Goal: Find contact information: Find contact information

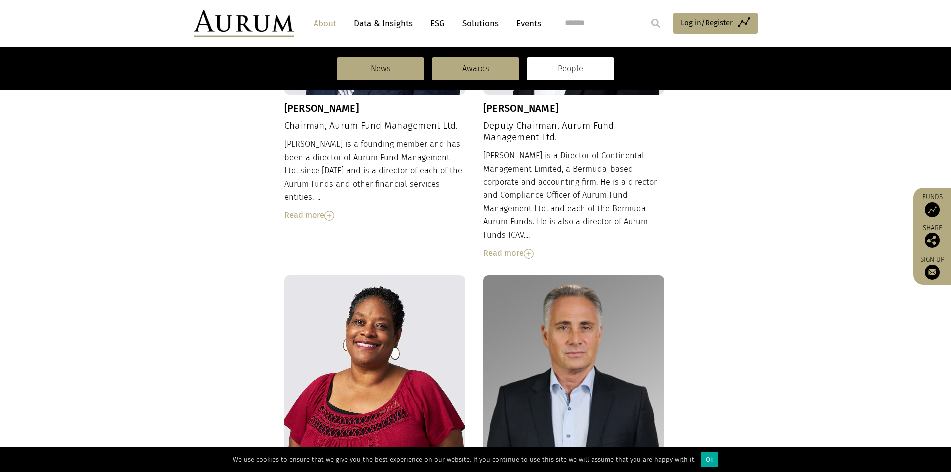
scroll to position [499, 0]
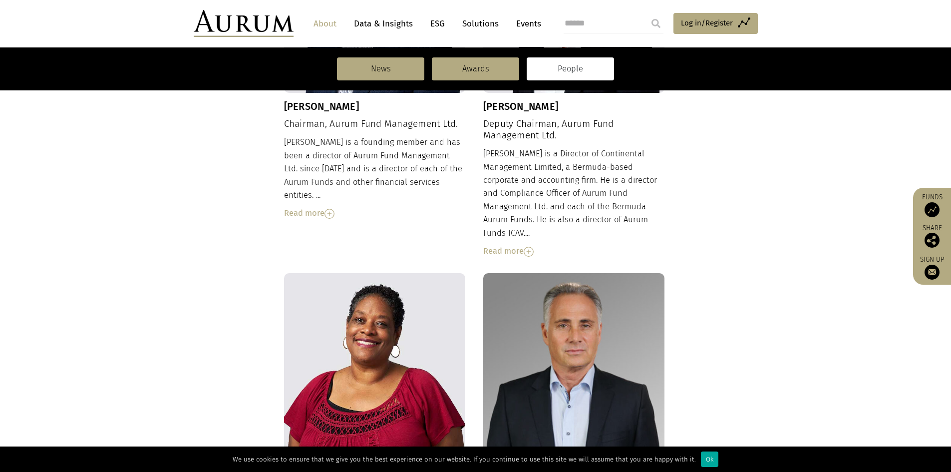
click at [331, 209] on img at bounding box center [329, 214] width 10 height 10
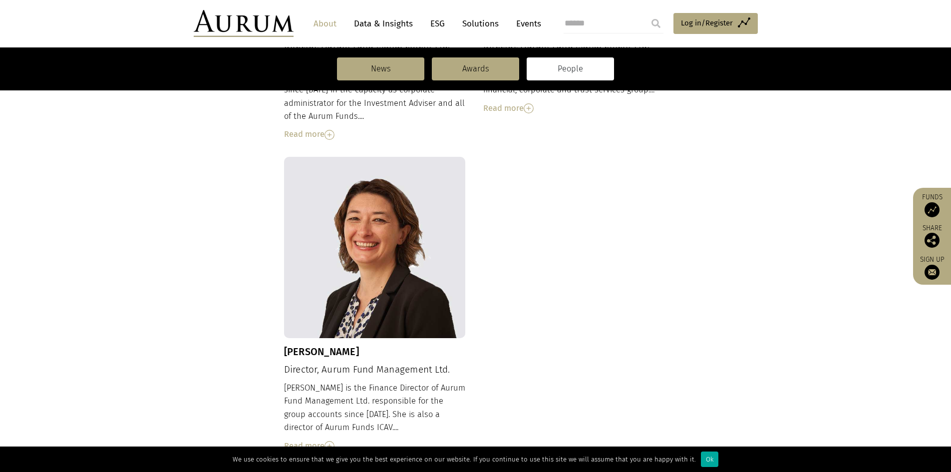
scroll to position [1174, 0]
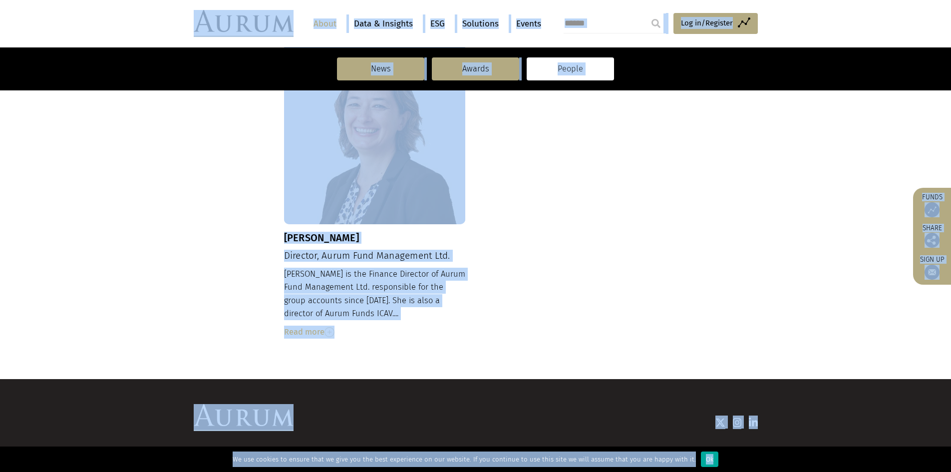
copy body "CONTACT About Data & Insights ESG Solutions Events Access Funds Log in/Register…"
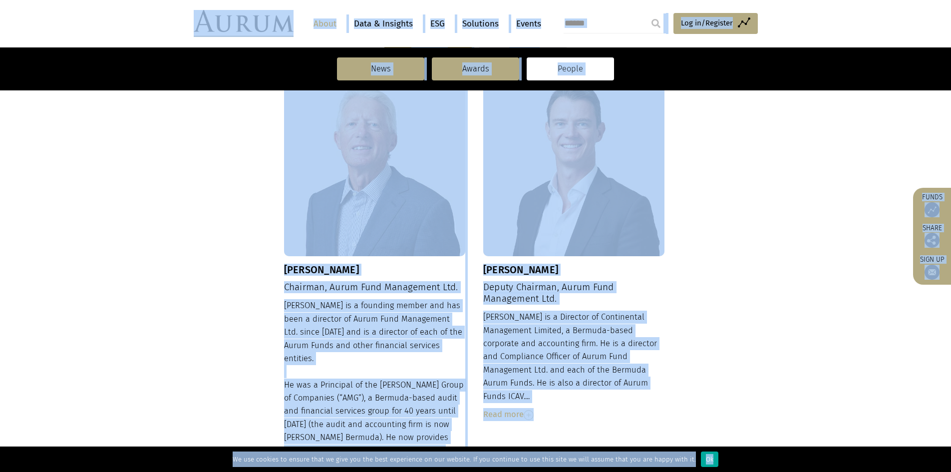
scroll to position [126, 0]
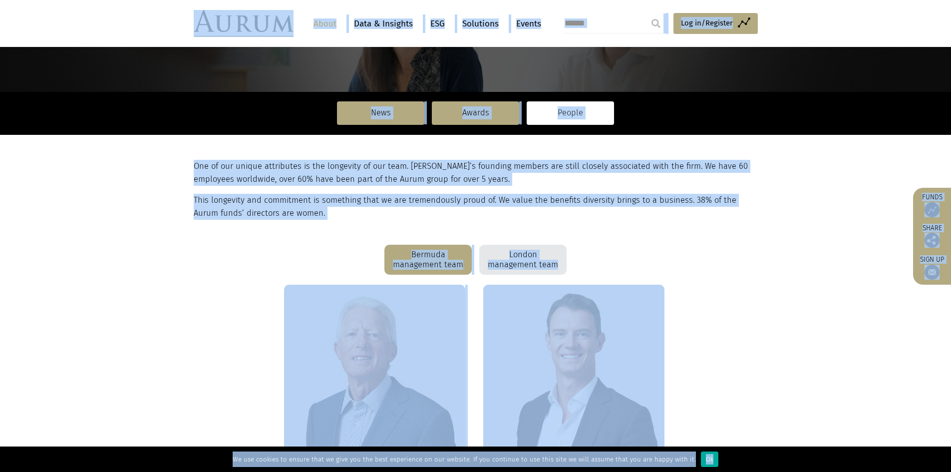
click at [624, 246] on div "Bermuda management team London management team" at bounding box center [476, 260] width 564 height 30
click at [533, 262] on div "London management team" at bounding box center [522, 260] width 87 height 30
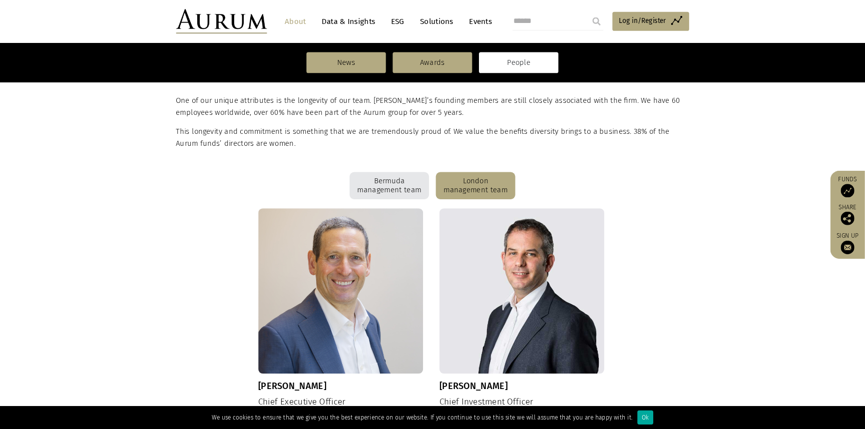
scroll to position [325, 0]
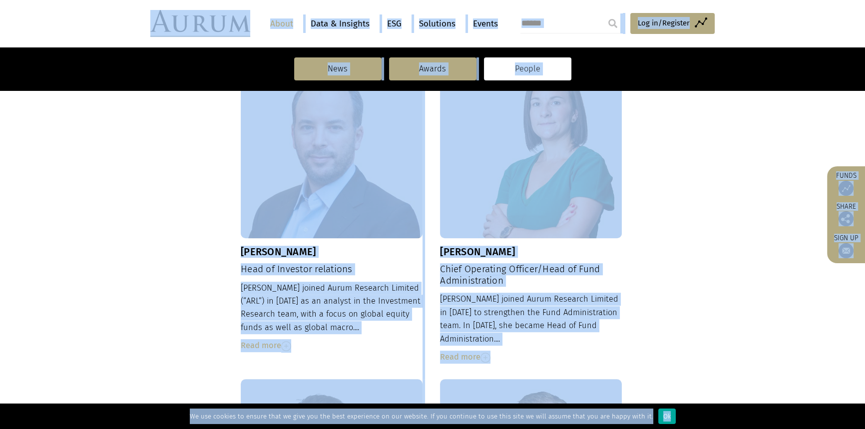
click at [702, 226] on div "Kevin Gundle Chief Executive Officer Kevin is a founding member of Aurum Fund M…" at bounding box center [432, 211] width 564 height 1010
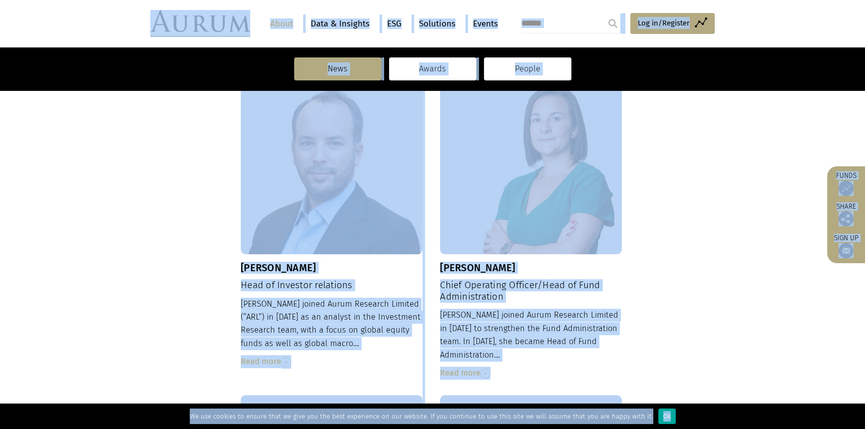
click at [452, 71] on link "Awards" at bounding box center [432, 68] width 87 height 23
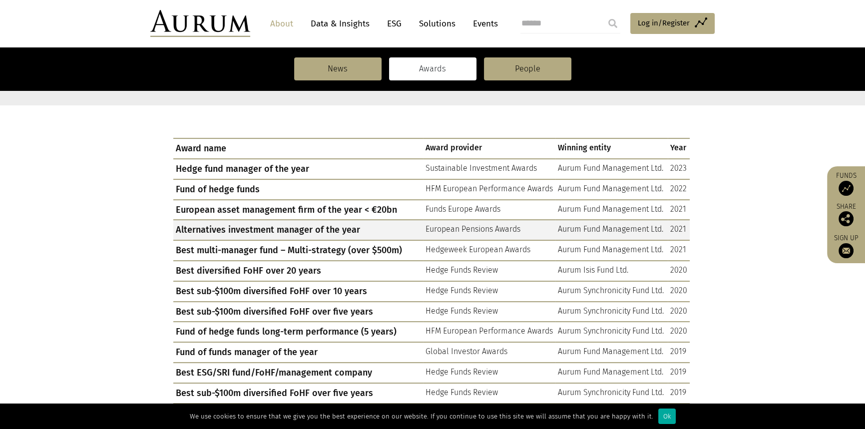
scroll to position [317, 0]
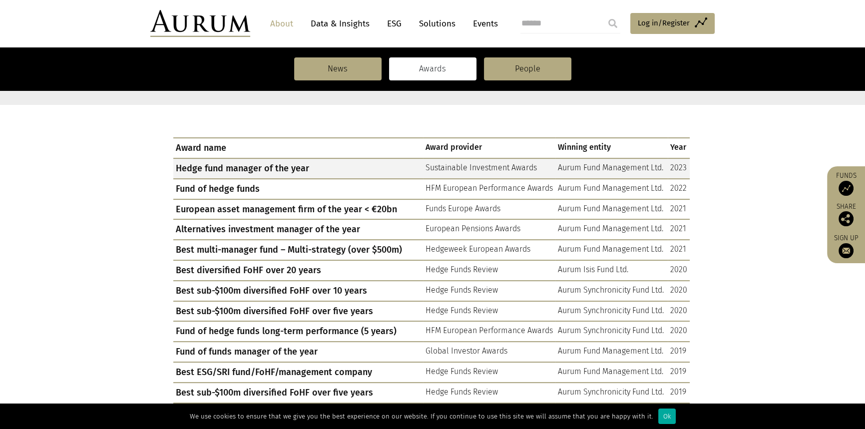
click at [566, 164] on td "Aurum Fund Management Ltd." at bounding box center [611, 168] width 112 height 20
click at [448, 166] on td "Sustainable Investment Awards" at bounding box center [489, 168] width 132 height 20
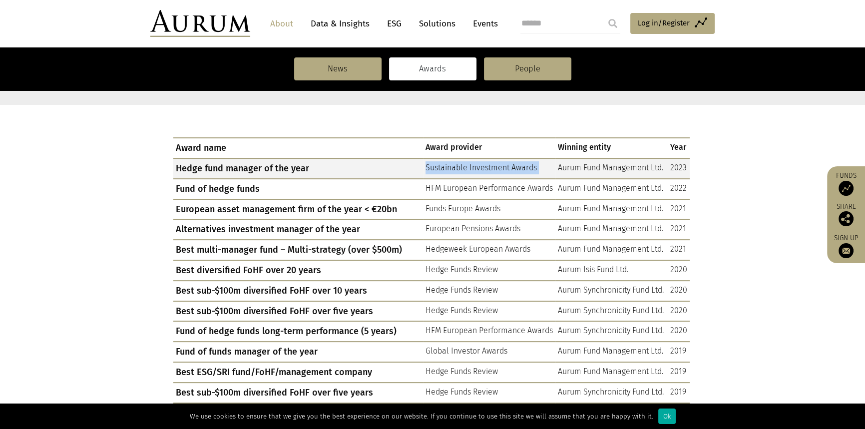
click at [448, 166] on td "Sustainable Investment Awards" at bounding box center [489, 168] width 132 height 20
click at [478, 166] on td "Sustainable Investment Awards" at bounding box center [489, 168] width 132 height 20
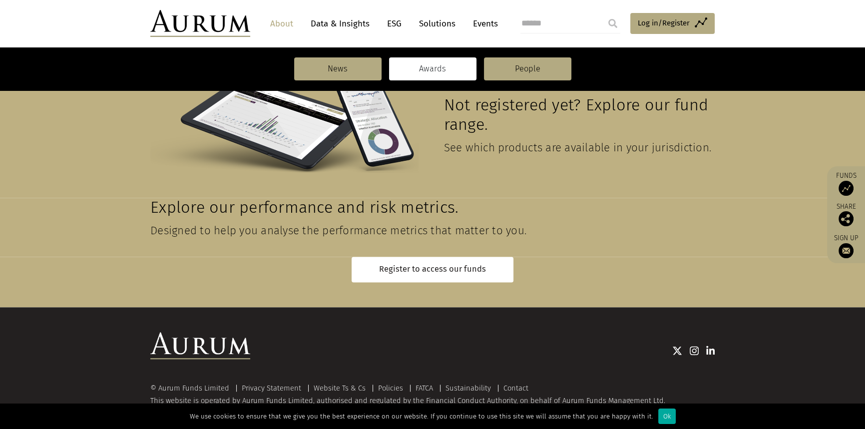
scroll to position [1565, 0]
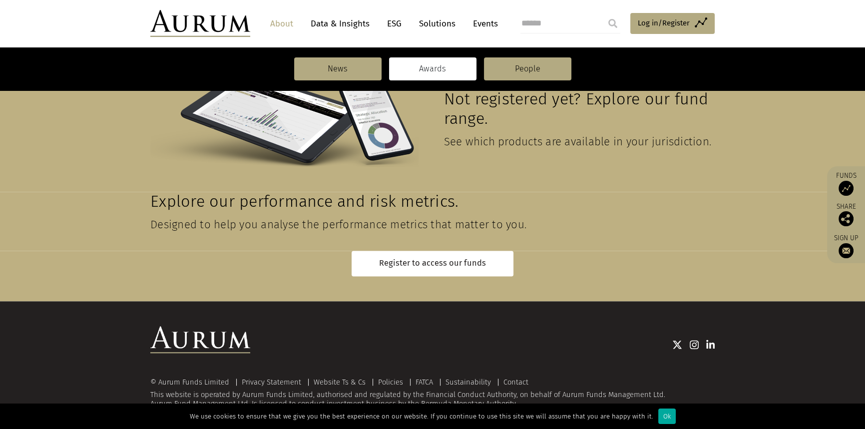
click at [843, 248] on img at bounding box center [845, 250] width 15 height 15
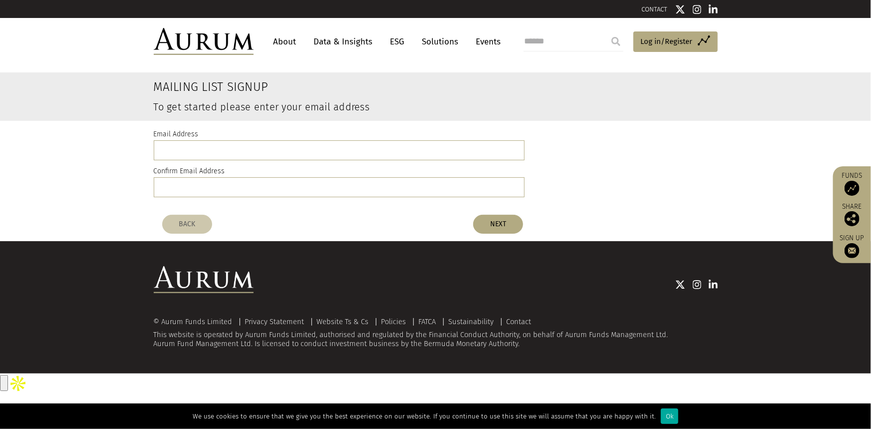
click at [664, 11] on link "CONTACT" at bounding box center [655, 8] width 26 height 7
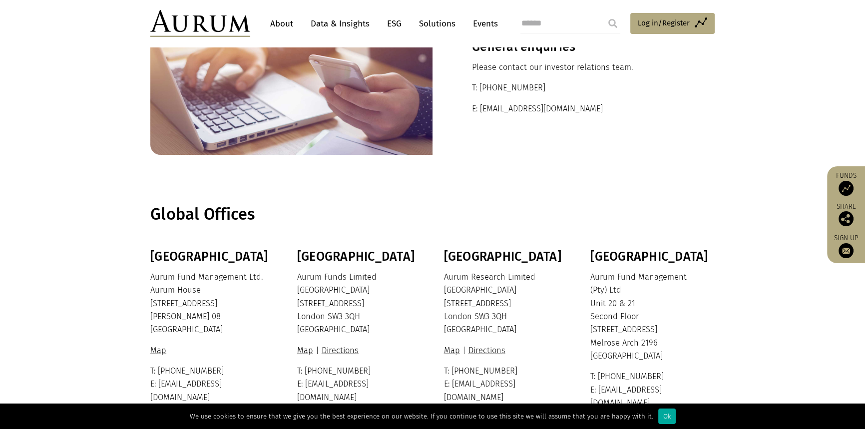
scroll to position [90, 0]
drag, startPoint x: 573, startPoint y: 107, endPoint x: 492, endPoint y: 109, distance: 80.4
click at [492, 109] on p "E: [EMAIL_ADDRESS][DOMAIN_NAME]" at bounding box center [573, 108] width 203 height 13
copy p "[DOMAIN_NAME]"
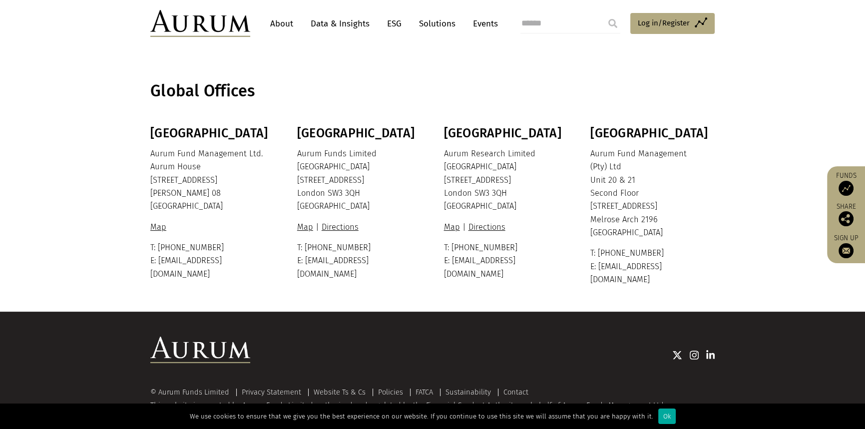
scroll to position [215, 0]
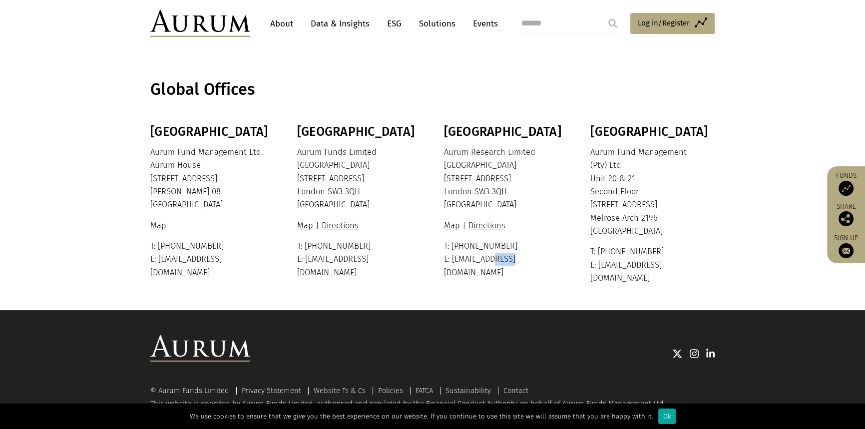
drag, startPoint x: 528, startPoint y: 260, endPoint x: 489, endPoint y: 263, distance: 38.6
click at [489, 263] on p "T: [PHONE_NUMBER] E: [EMAIL_ADDRESS][DOMAIN_NAME]" at bounding box center [505, 259] width 122 height 39
click at [491, 262] on p "T: +44 20 7589 8899 E: info@aurum.com" at bounding box center [505, 259] width 122 height 39
click at [467, 288] on section "Bermuda Aurum Fund Management Ltd. Aurum House 35 Richmond Road Hamilton HM 08 …" at bounding box center [432, 216] width 865 height 185
click at [392, 280] on section "Bermuda Aurum Fund Management Ltd. Aurum House 35 Richmond Road Hamilton HM 08 …" at bounding box center [432, 216] width 865 height 185
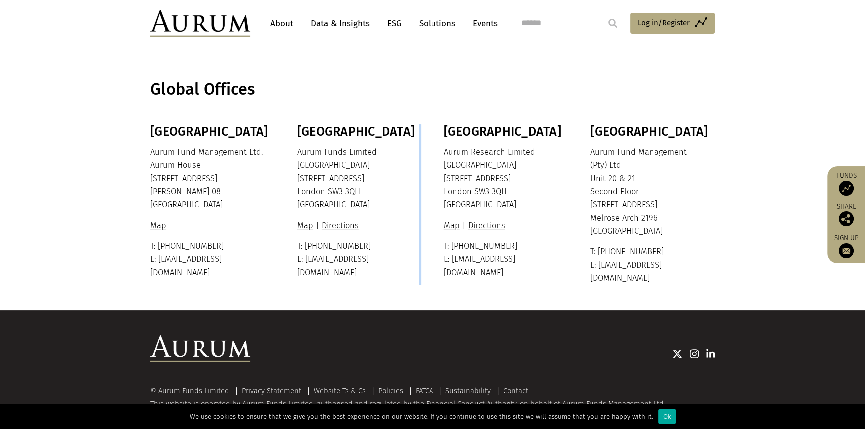
click at [392, 280] on section "Bermuda Aurum Fund Management Ltd. Aurum House 35 Richmond Road Hamilton HM 08 …" at bounding box center [432, 216] width 865 height 185
click at [322, 275] on section "Bermuda Aurum Fund Management Ltd. Aurum House 35 Richmond Road Hamilton HM 08 …" at bounding box center [432, 216] width 865 height 185
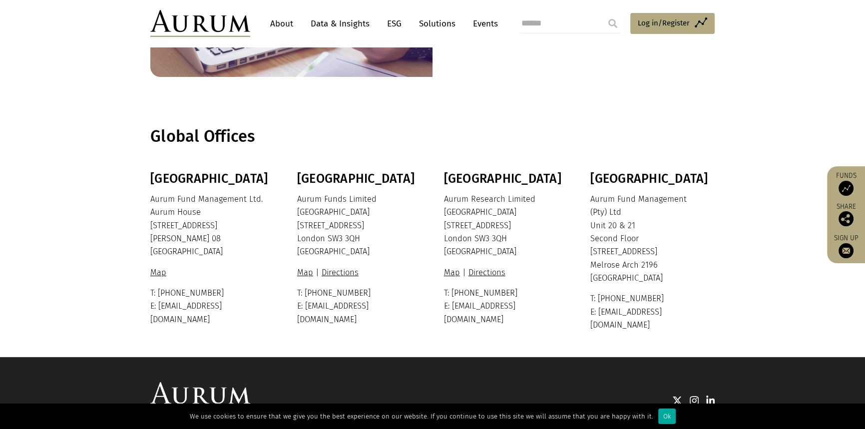
scroll to position [0, 0]
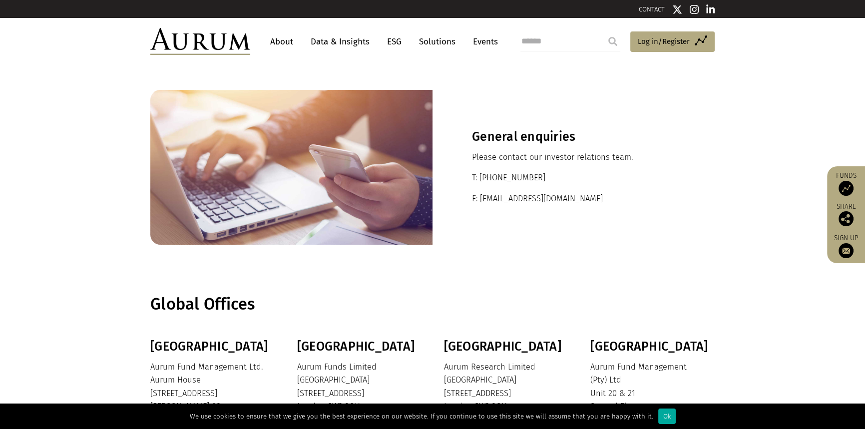
click at [282, 40] on link "About" at bounding box center [281, 41] width 33 height 18
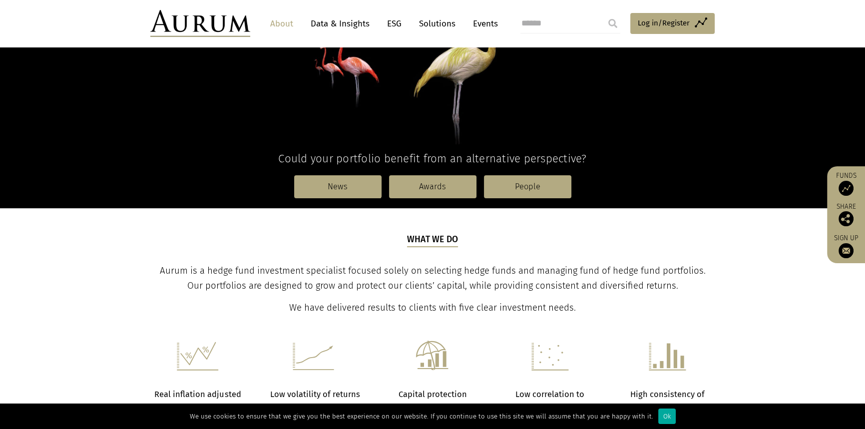
scroll to position [181, 0]
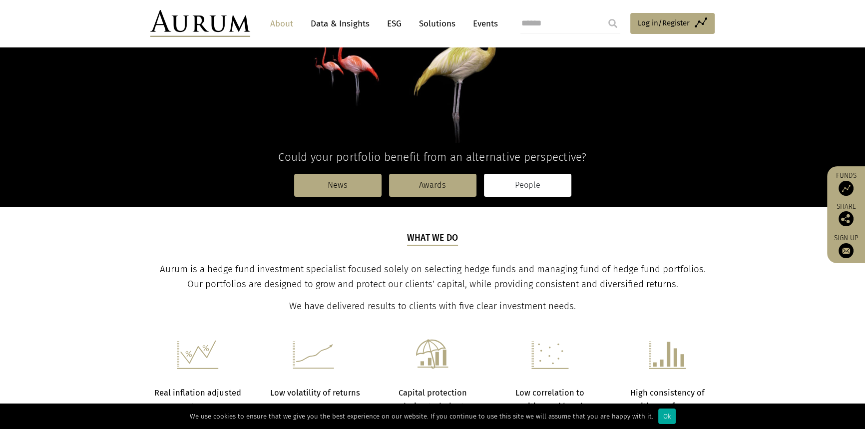
click at [527, 190] on link "People" at bounding box center [527, 185] width 87 height 23
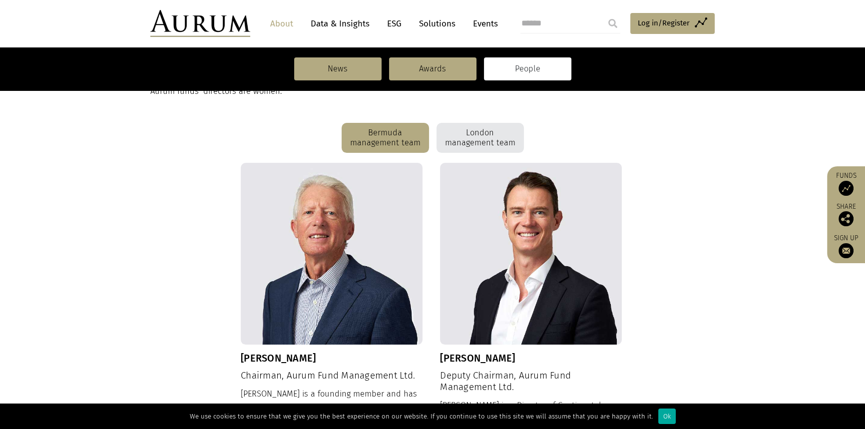
scroll to position [227, 0]
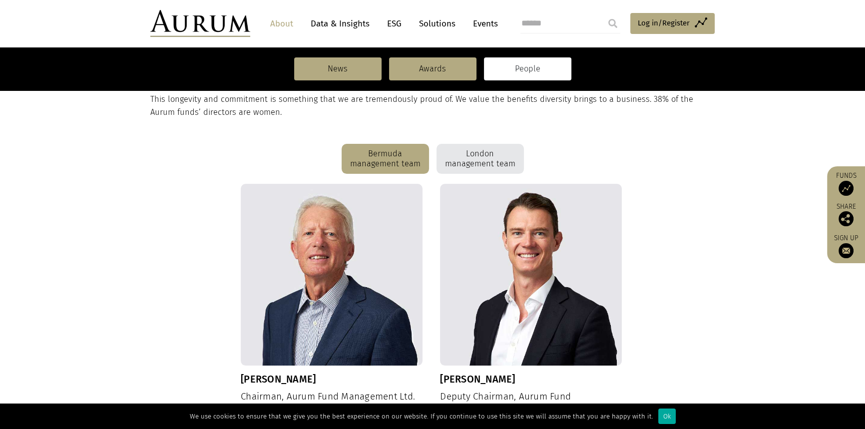
click at [481, 159] on div "London management team" at bounding box center [479, 159] width 87 height 30
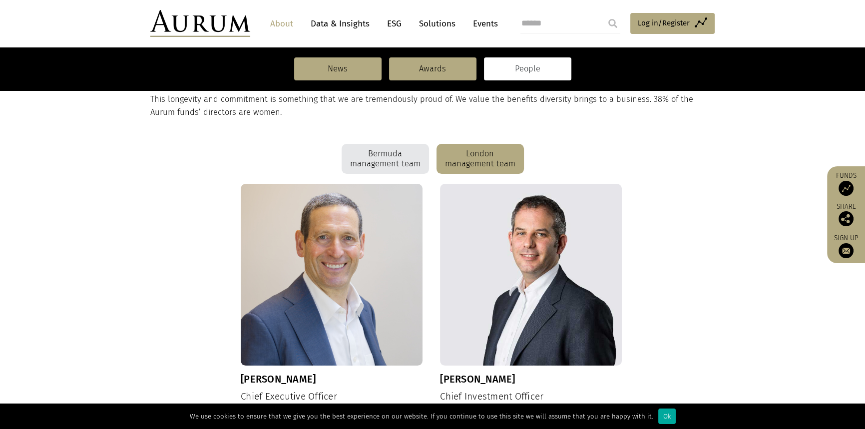
click at [420, 157] on div "Bermuda management team" at bounding box center [384, 159] width 87 height 30
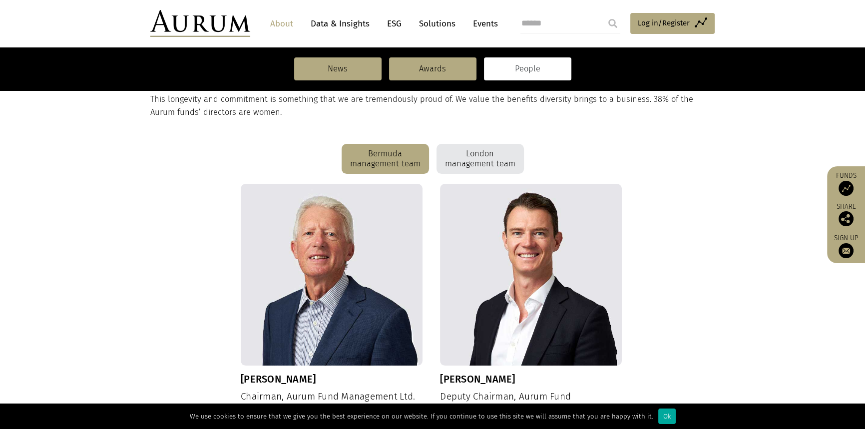
click at [461, 155] on div "London management team" at bounding box center [479, 159] width 87 height 30
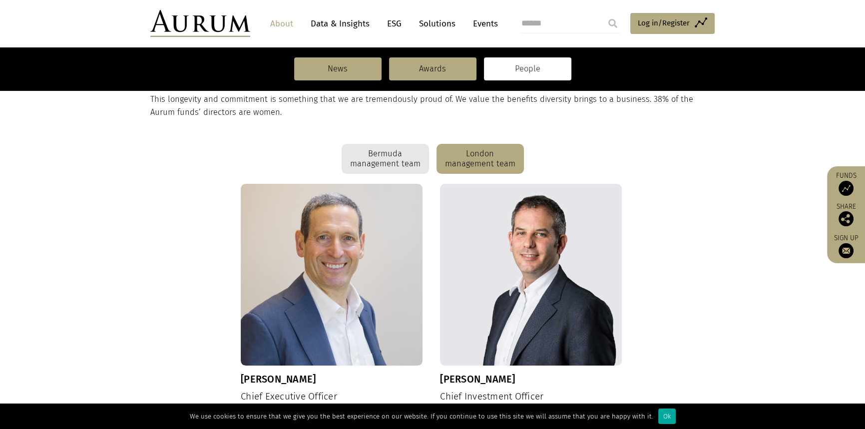
click at [412, 155] on div "Bermuda management team" at bounding box center [384, 159] width 87 height 30
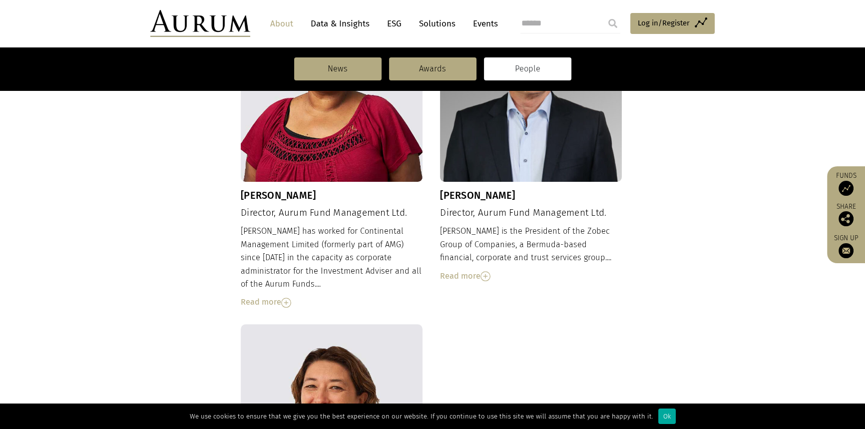
scroll to position [590, 0]
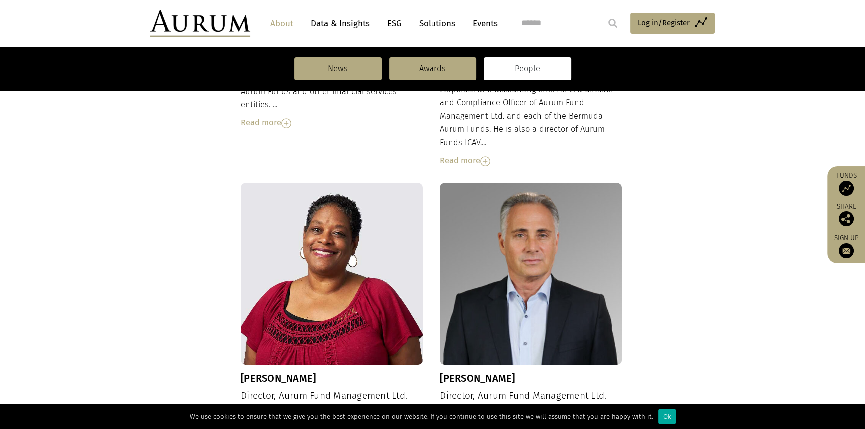
click at [477, 154] on div "Read more" at bounding box center [531, 160] width 182 height 13
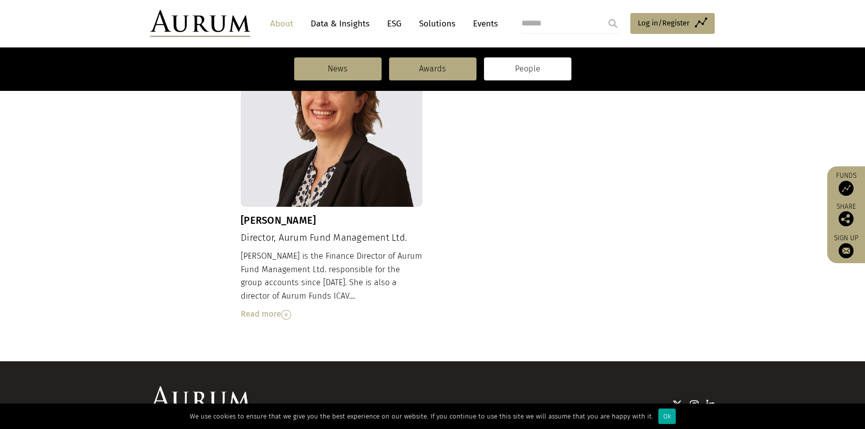
scroll to position [1267, 0]
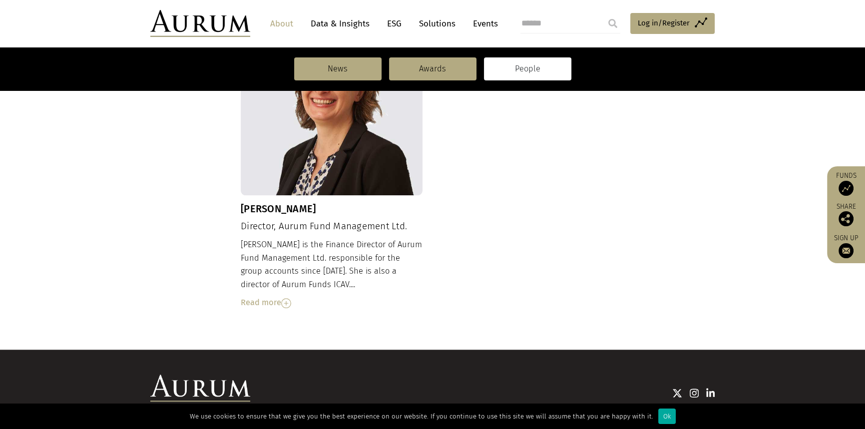
click at [710, 388] on img at bounding box center [710, 393] width 9 height 10
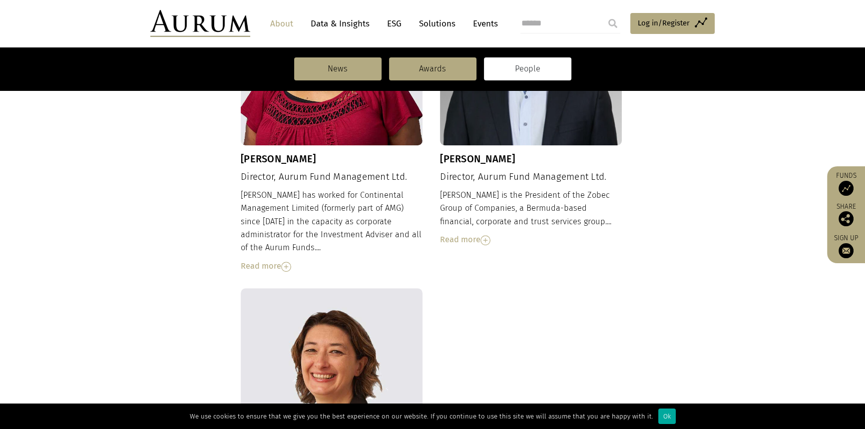
scroll to position [0, 0]
